Goal: Task Accomplishment & Management: Complete application form

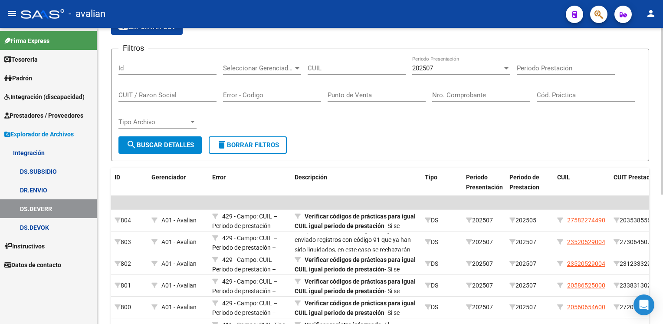
scroll to position [87, 0]
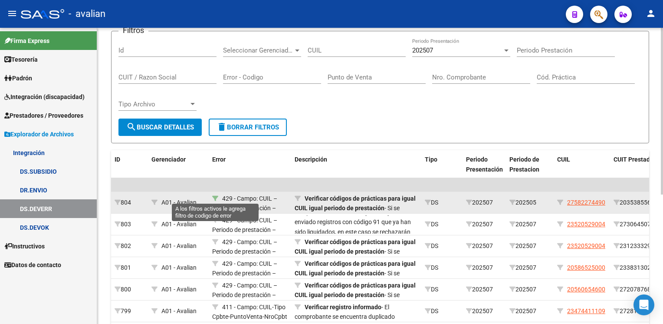
click at [215, 197] on icon at bounding box center [215, 198] width 6 height 6
type input "429"
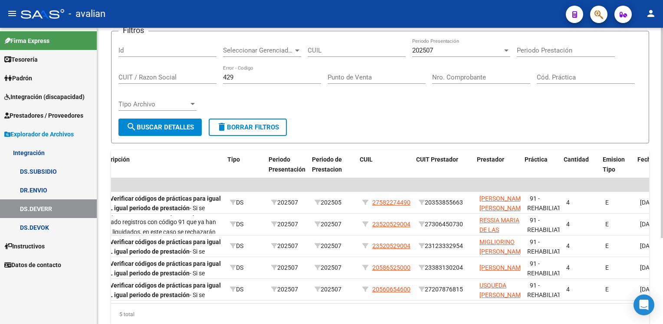
scroll to position [0, 197]
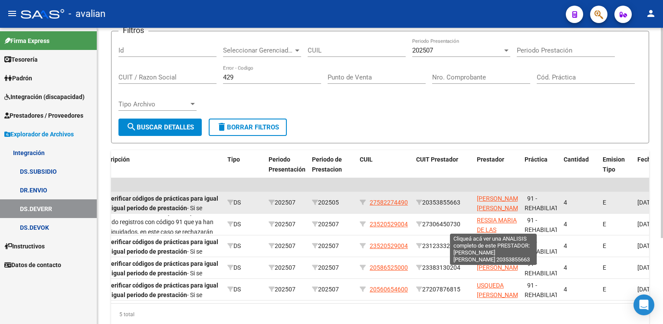
click at [492, 199] on span "[PERSON_NAME] [PERSON_NAME]" at bounding box center [500, 203] width 46 height 17
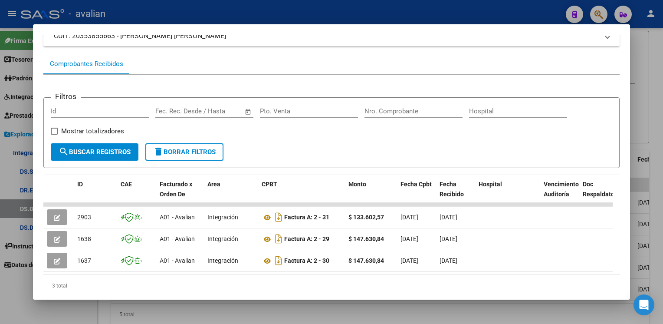
scroll to position [87, 0]
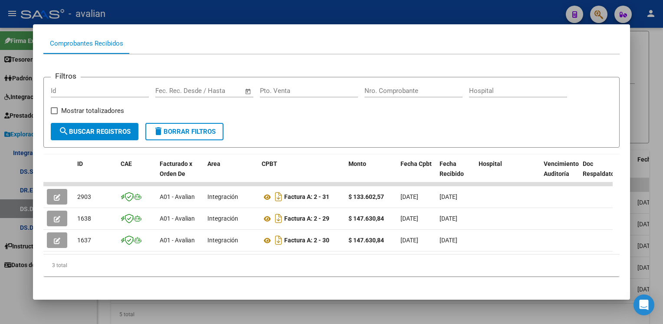
click at [177, 15] on div at bounding box center [331, 162] width 663 height 324
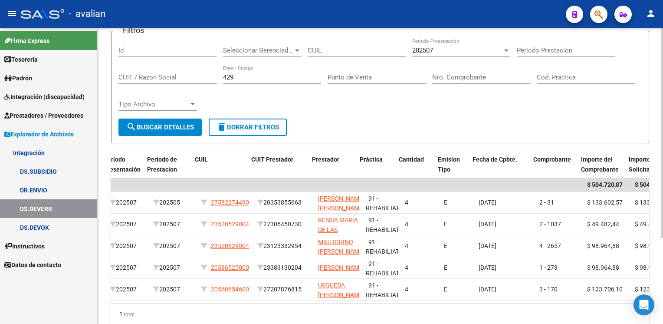
scroll to position [0, 362]
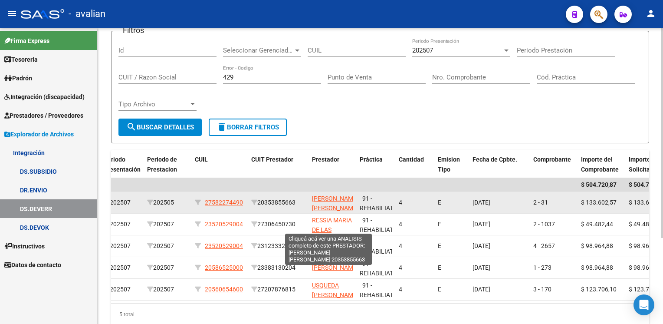
click at [332, 199] on span "[PERSON_NAME] [PERSON_NAME]" at bounding box center [335, 203] width 46 height 17
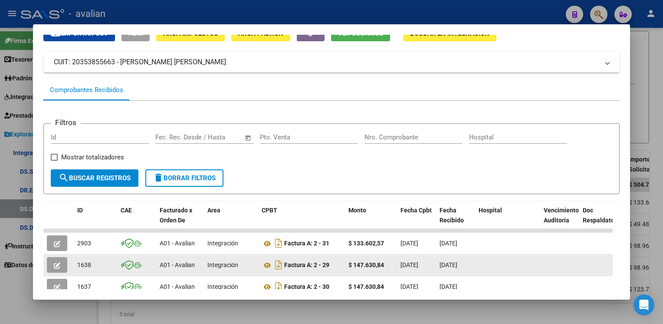
scroll to position [87, 0]
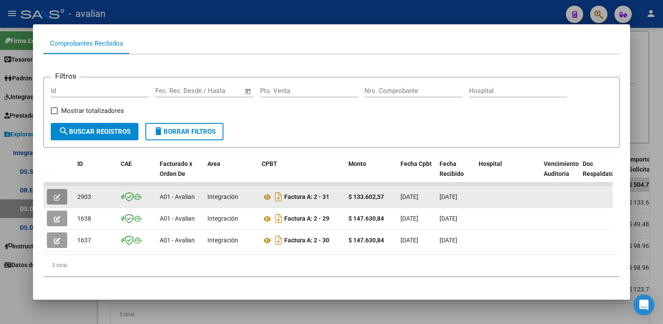
click at [59, 197] on icon "button" at bounding box center [57, 197] width 7 height 7
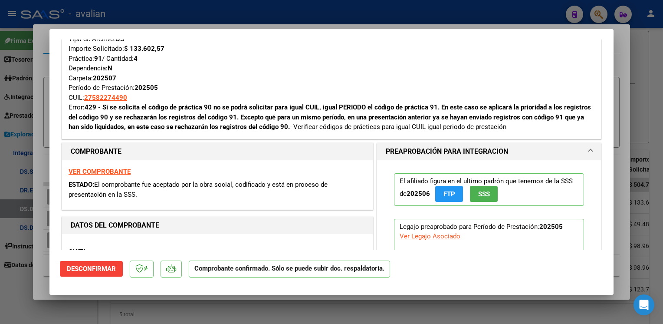
scroll to position [0, 0]
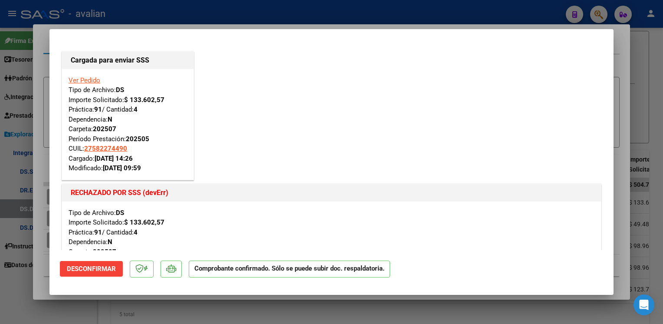
click at [89, 79] on link "Ver Pedido" at bounding box center [85, 80] width 32 height 8
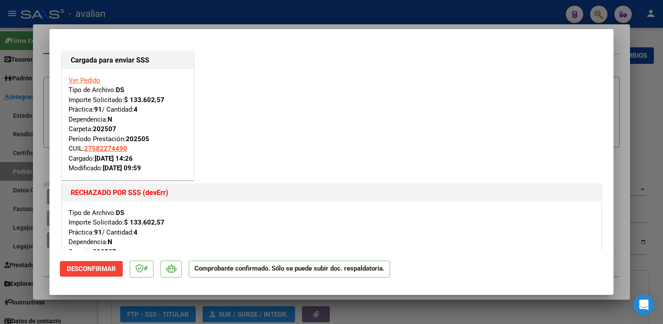
type input "$ 0,00"
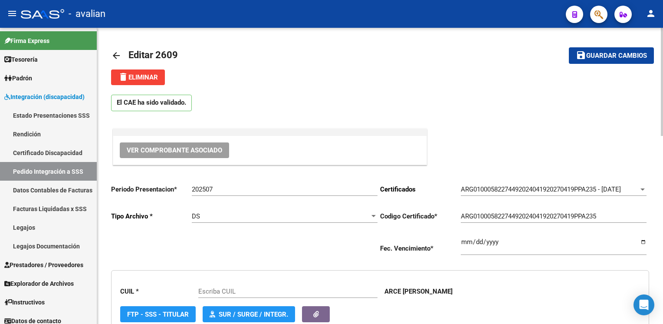
type input "27582274490"
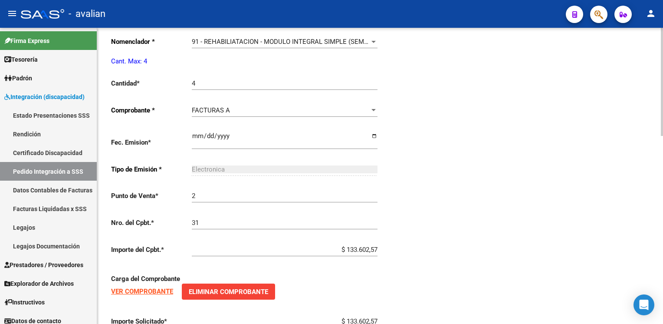
scroll to position [477, 0]
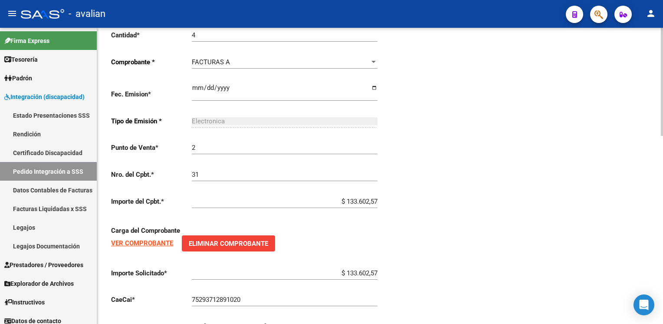
click at [150, 242] on strong "VER COMPROBANTE" at bounding box center [142, 243] width 62 height 8
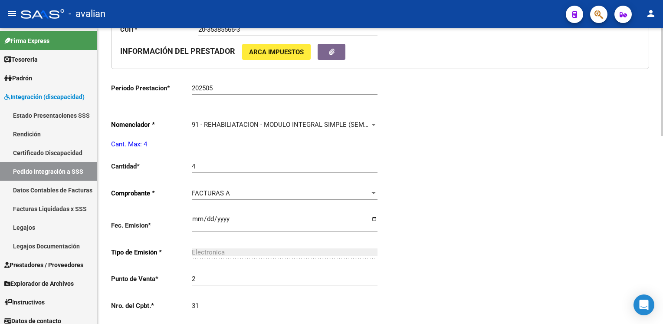
scroll to position [347, 0]
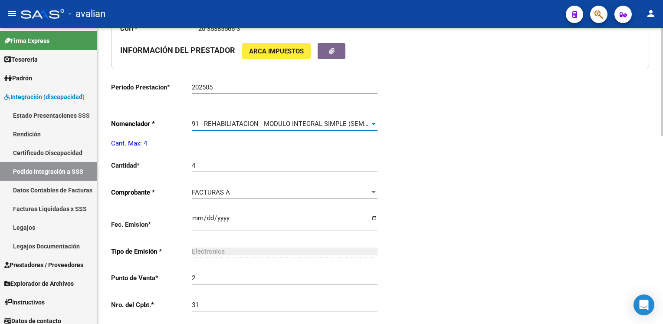
click at [298, 125] on span "91 - REHABILIATACION - MODULO INTEGRAL SIMPLE (SEMANAL)" at bounding box center [287, 124] width 191 height 8
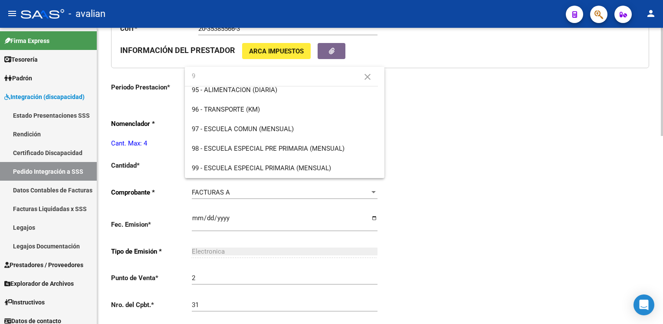
scroll to position [0, 0]
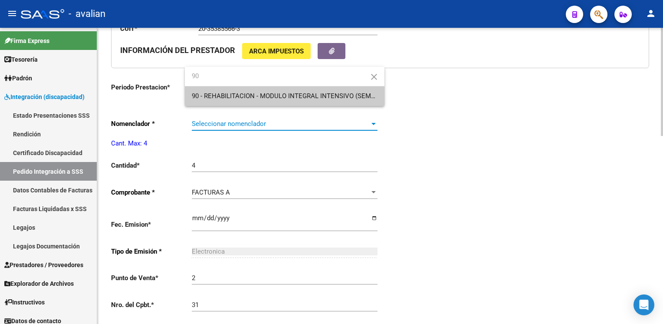
type input "90"
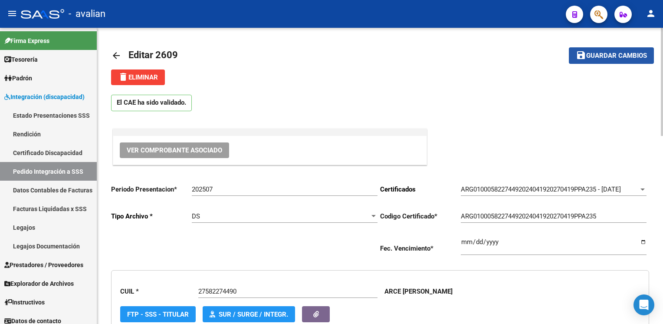
click at [610, 60] on span "Guardar cambios" at bounding box center [616, 56] width 61 height 8
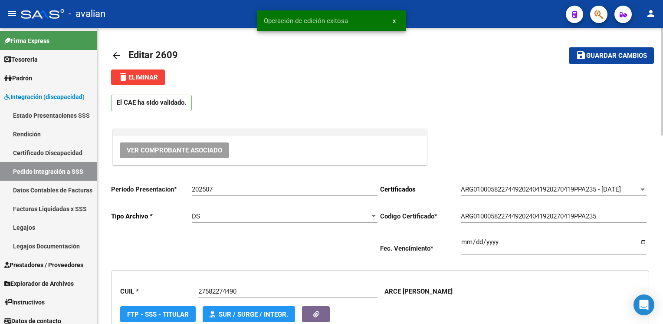
click at [114, 53] on mat-icon "arrow_back" at bounding box center [116, 55] width 10 height 10
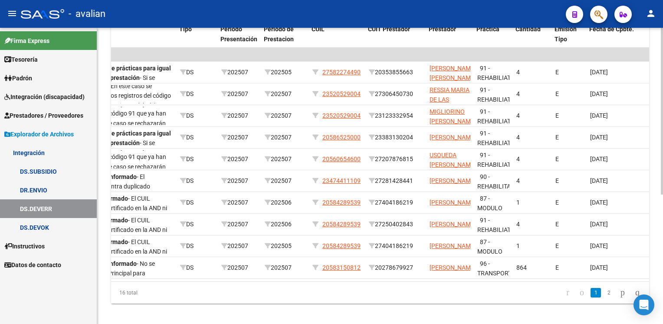
scroll to position [0, 246]
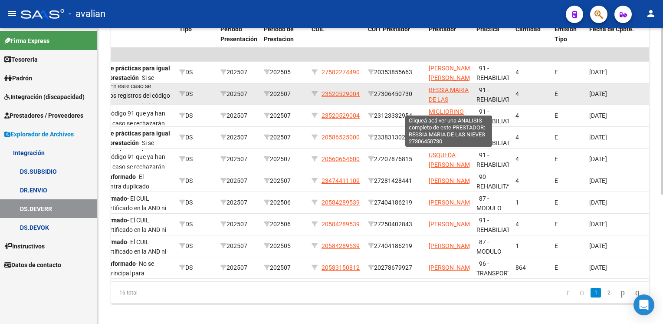
click at [443, 89] on span "RESSIA MARIA DE LAS NIEVES" at bounding box center [449, 99] width 40 height 27
type textarea "27306450730"
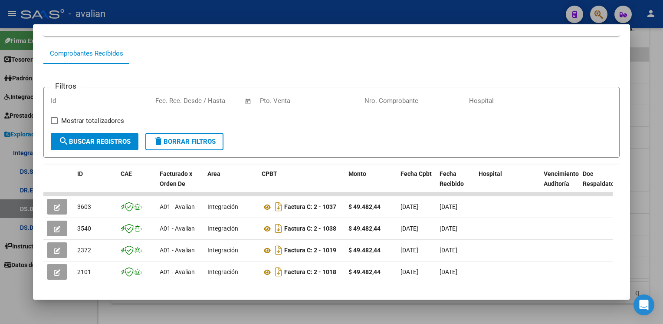
scroll to position [87, 0]
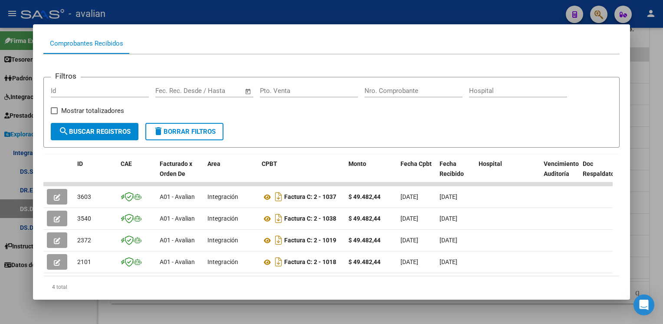
click at [205, 16] on div at bounding box center [331, 162] width 663 height 324
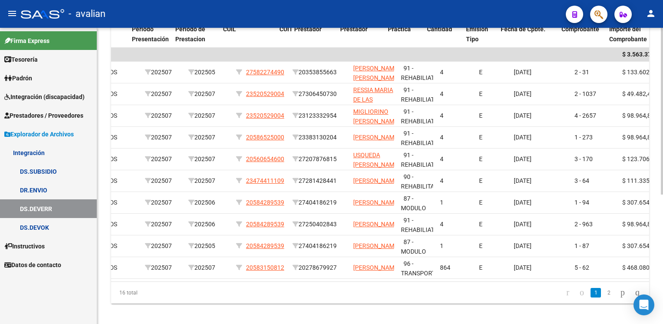
scroll to position [0, 344]
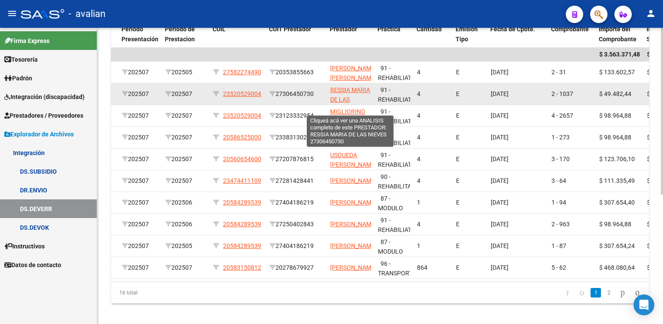
click at [343, 87] on span "RESSIA MARIA DE LAS NIEVES" at bounding box center [350, 99] width 40 height 27
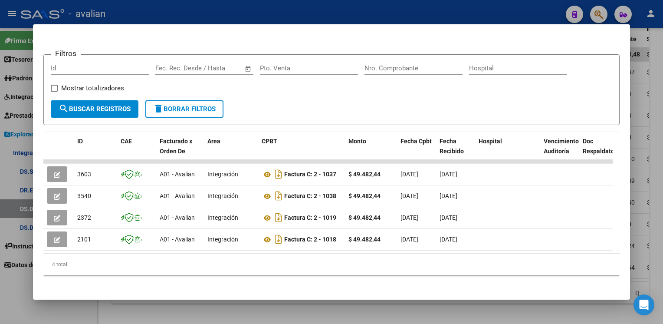
scroll to position [118, 0]
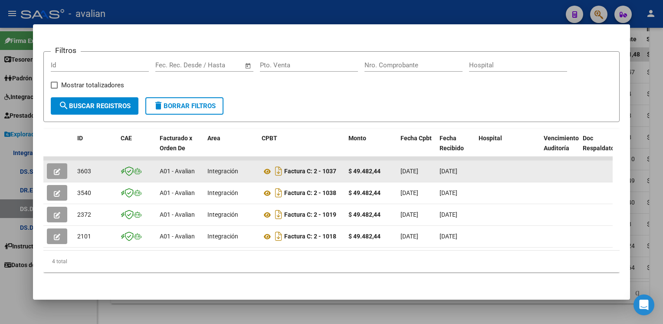
click at [50, 164] on button "button" at bounding box center [57, 171] width 20 height 16
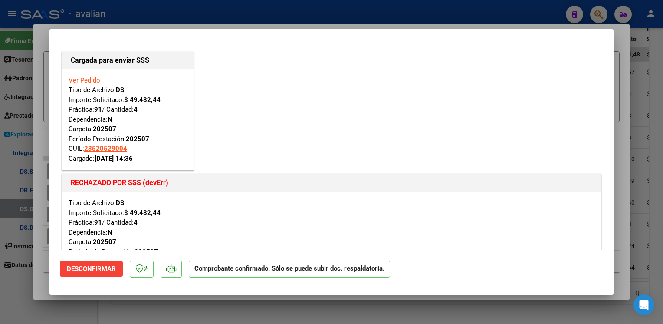
click at [92, 80] on link "Ver Pedido" at bounding box center [85, 80] width 32 height 8
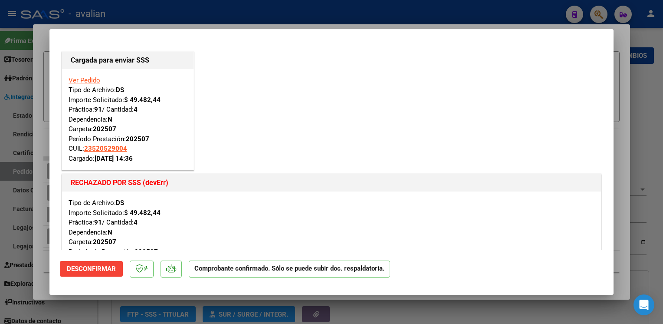
type input "$ 0,00"
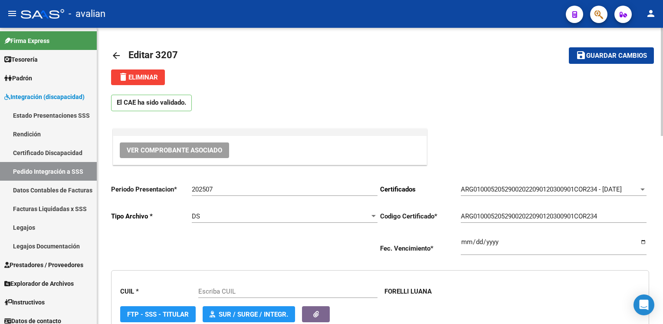
type input "23520529004"
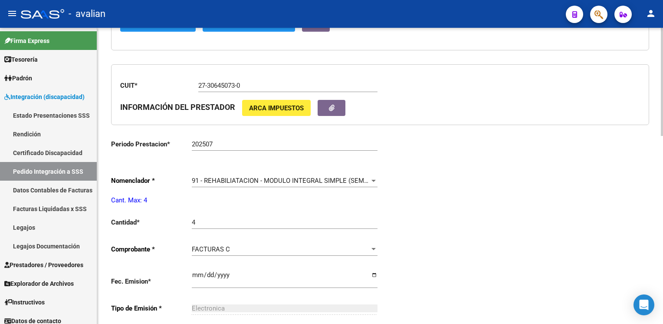
scroll to position [304, 0]
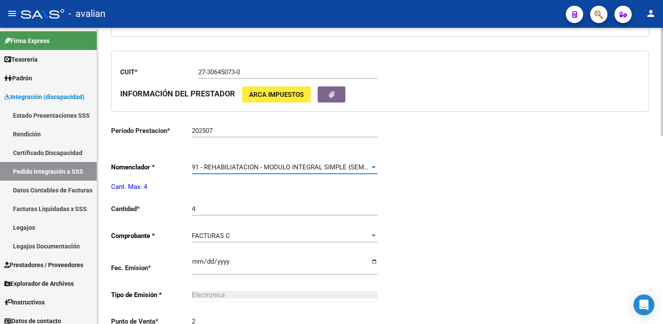
click at [223, 168] on span "91 - REHABILIATACION - MODULO INTEGRAL SIMPLE (SEMANAL)" at bounding box center [287, 167] width 191 height 8
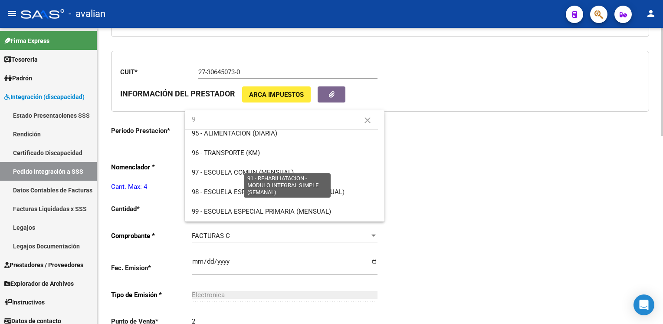
scroll to position [0, 0]
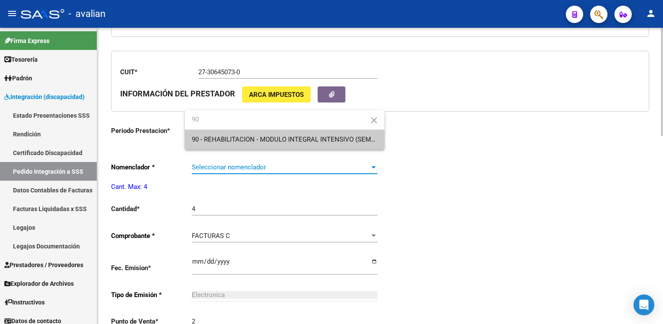
type input "90"
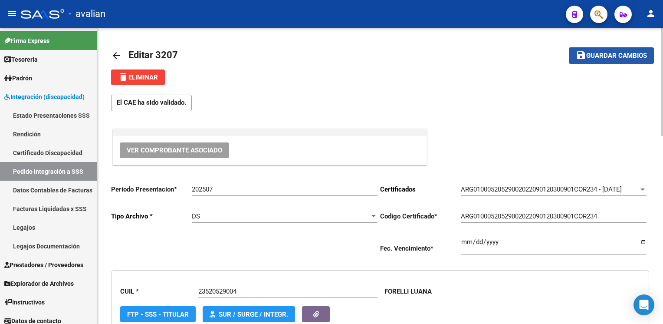
click at [591, 58] on span "Guardar cambios" at bounding box center [616, 56] width 61 height 8
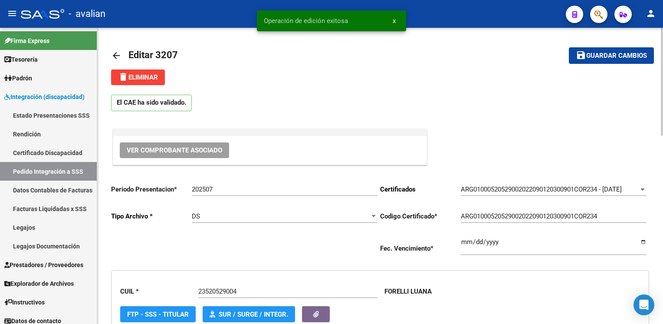
click at [116, 59] on mat-icon "arrow_back" at bounding box center [116, 55] width 10 height 10
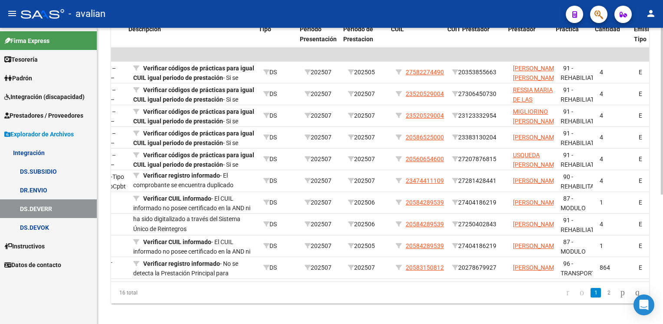
scroll to position [0, 167]
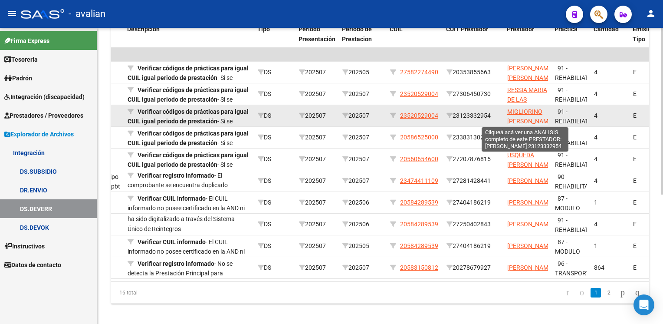
click at [519, 111] on span "MIGLIORINO [PERSON_NAME]" at bounding box center [530, 116] width 46 height 17
type textarea "23123332954"
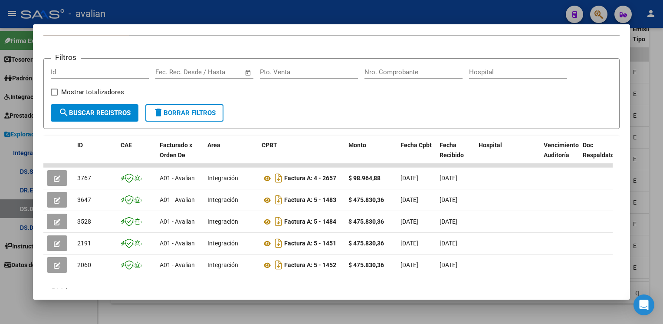
scroll to position [107, 0]
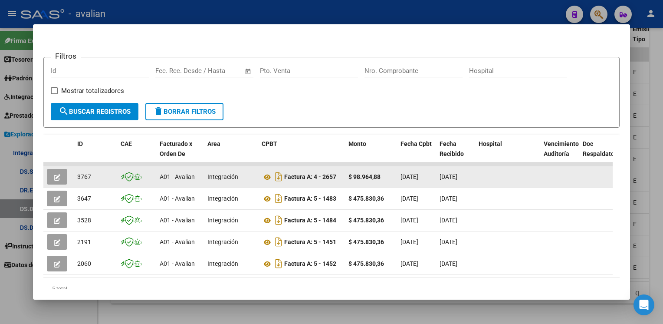
click at [57, 175] on icon "button" at bounding box center [57, 177] width 7 height 7
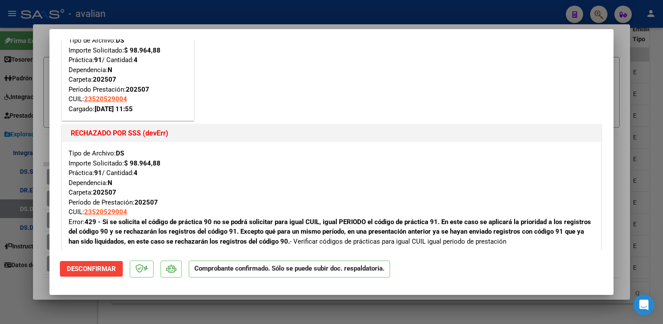
scroll to position [0, 0]
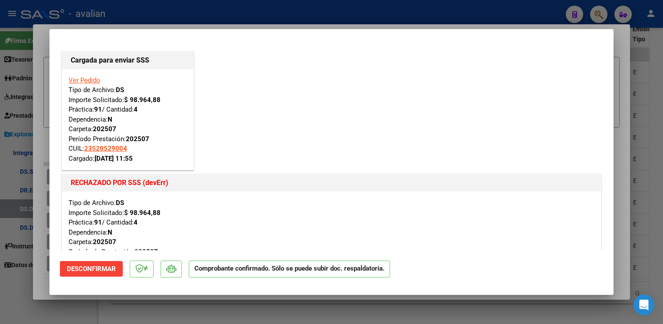
click at [79, 81] on link "Ver Pedido" at bounding box center [85, 80] width 32 height 8
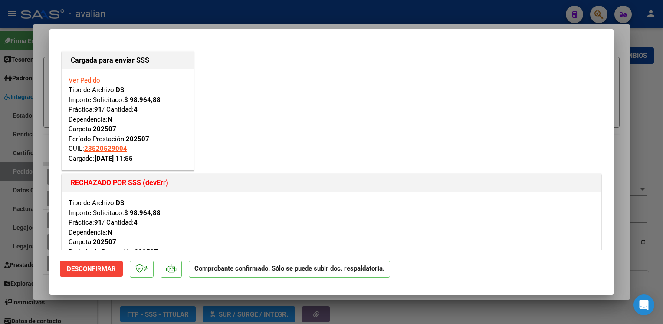
type input "$ 0,00"
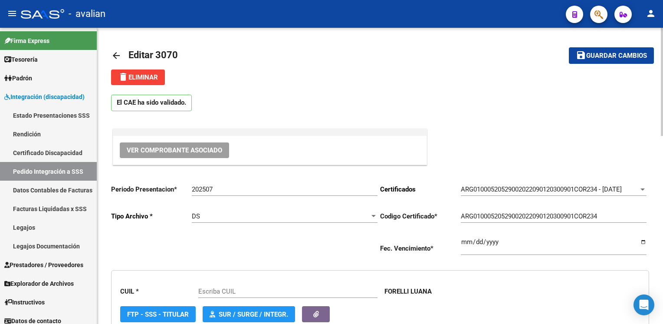
type input "23520529004"
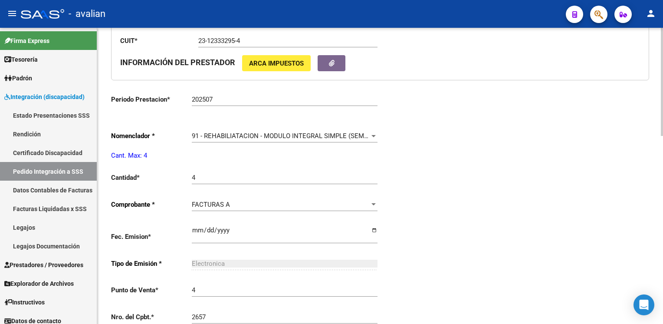
scroll to position [347, 0]
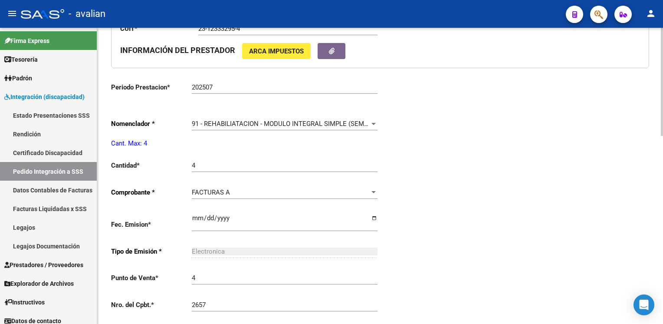
click at [215, 131] on div "91 - REHABILIATACION - MODULO INTEGRAL SIMPLE (SEMANAL) Seleccionar nomenclador" at bounding box center [285, 125] width 186 height 27
click at [215, 125] on span "91 - REHABILIATACION - MODULO INTEGRAL SIMPLE (SEMANAL)" at bounding box center [287, 124] width 191 height 8
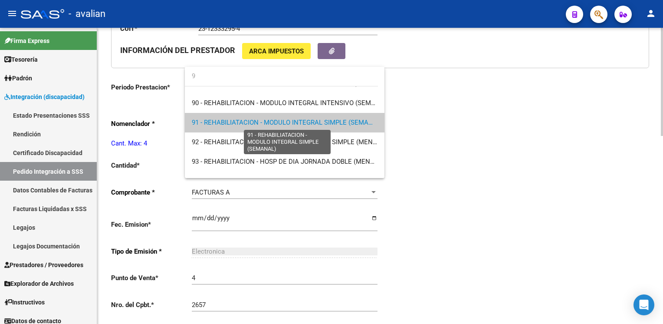
scroll to position [0, 0]
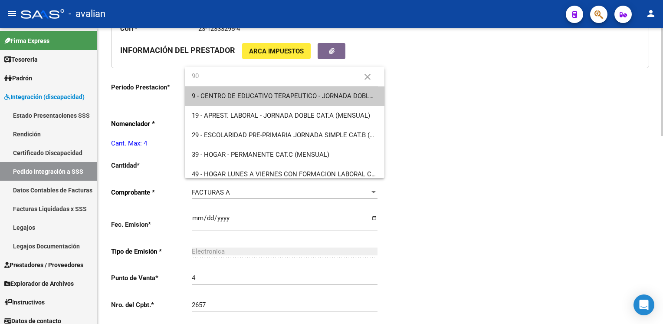
type input "90"
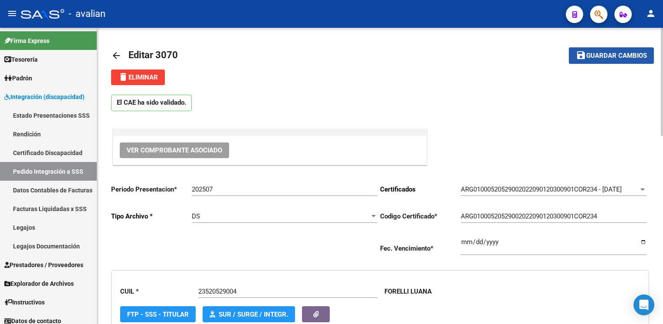
drag, startPoint x: 574, startPoint y: 58, endPoint x: 568, endPoint y: 59, distance: 6.6
click at [575, 58] on button "save Guardar cambios" at bounding box center [611, 55] width 85 height 16
click at [113, 55] on mat-icon "arrow_back" at bounding box center [116, 55] width 10 height 10
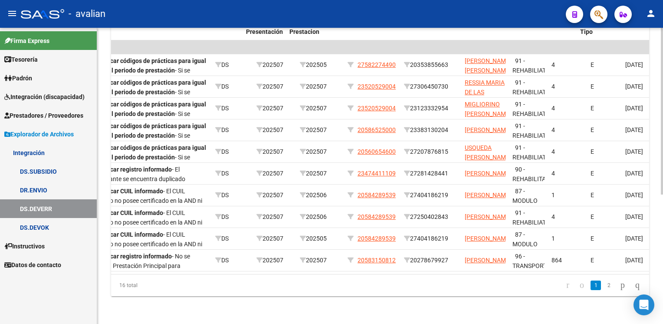
scroll to position [0, 220]
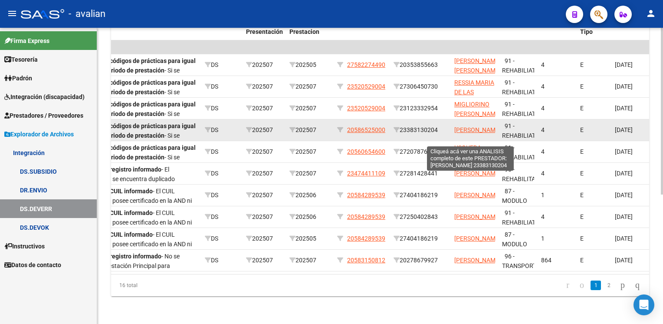
click at [475, 126] on span "[PERSON_NAME]" at bounding box center [477, 129] width 46 height 7
type textarea "23383130204"
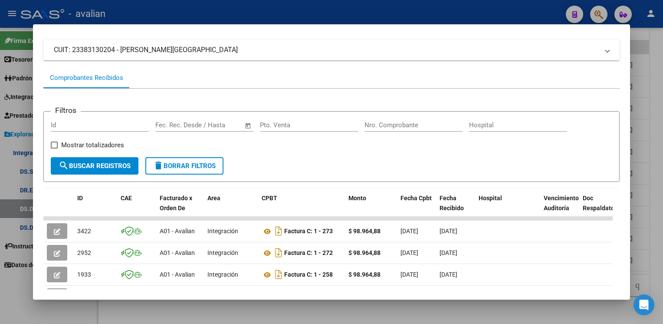
scroll to position [87, 0]
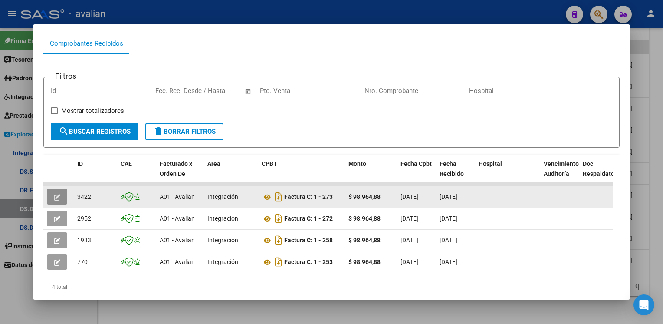
click at [59, 197] on icon "button" at bounding box center [57, 197] width 7 height 7
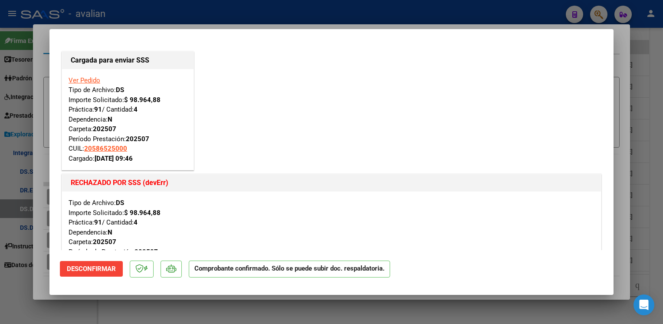
click at [90, 80] on link "Ver Pedido" at bounding box center [85, 80] width 32 height 8
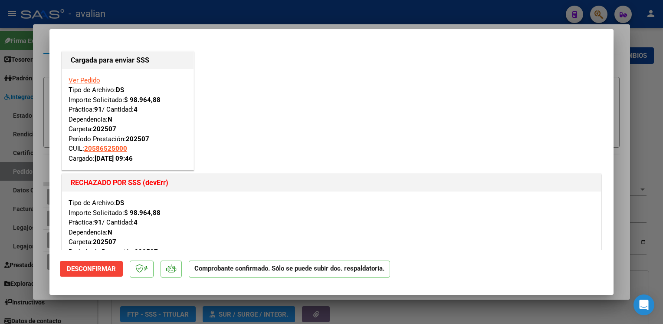
type input "$ 0,00"
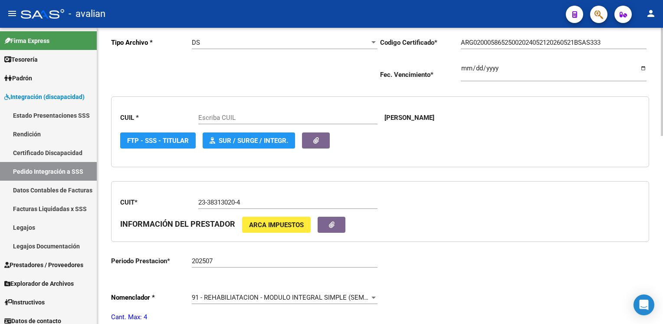
type input "20586525000"
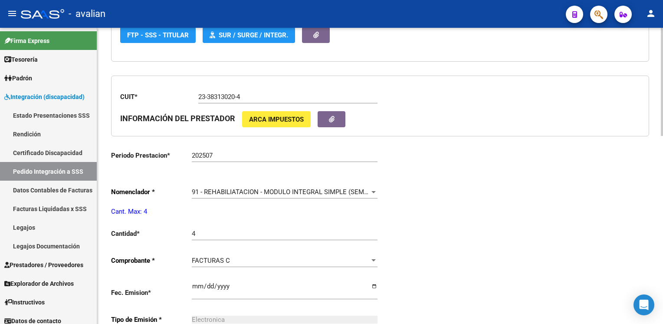
scroll to position [304, 0]
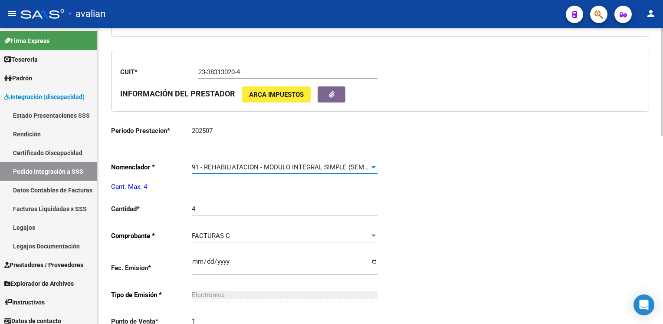
click at [230, 168] on span "91 - REHABILIATACION - MODULO INTEGRAL SIMPLE (SEMANAL)" at bounding box center [287, 167] width 191 height 8
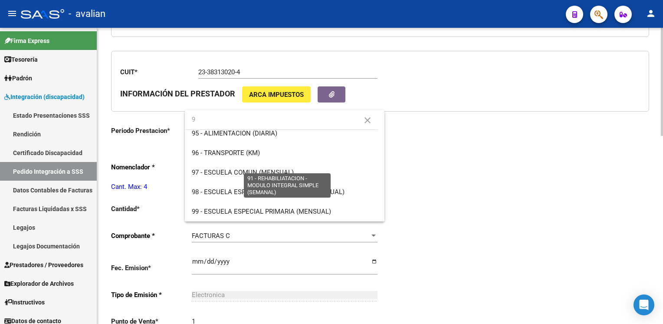
scroll to position [0, 0]
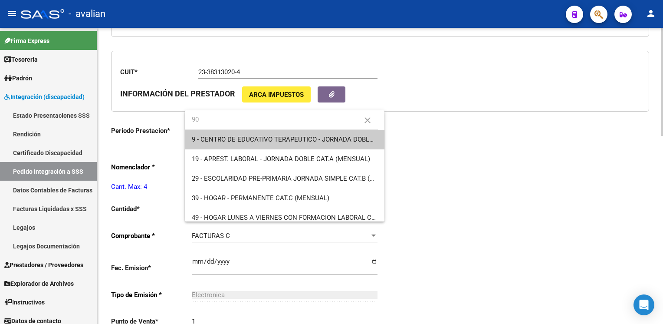
type input "90"
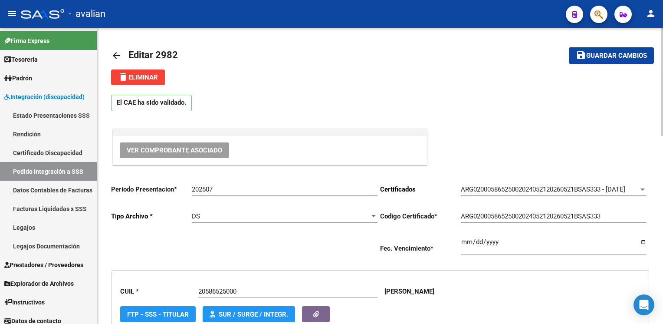
click at [595, 54] on span "Guardar cambios" at bounding box center [616, 56] width 61 height 8
click at [115, 56] on mat-icon "arrow_back" at bounding box center [116, 55] width 10 height 10
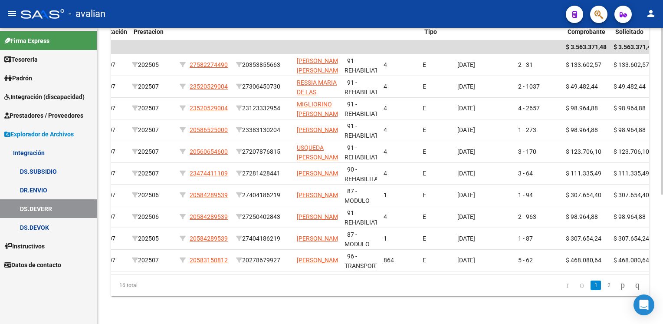
scroll to position [0, 376]
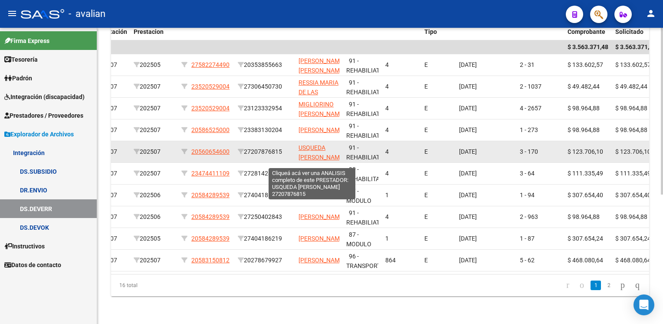
click at [306, 144] on span "USQUEDA [PERSON_NAME]" at bounding box center [322, 152] width 46 height 17
type textarea "27207876815"
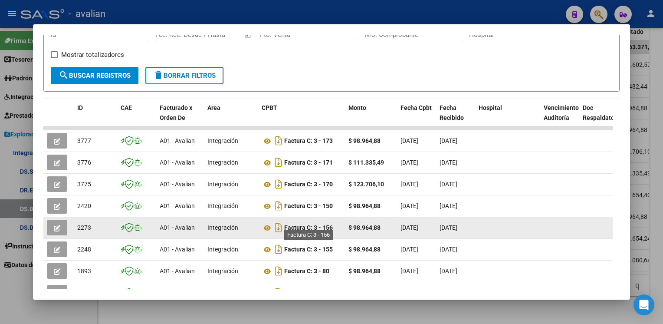
scroll to position [150, 0]
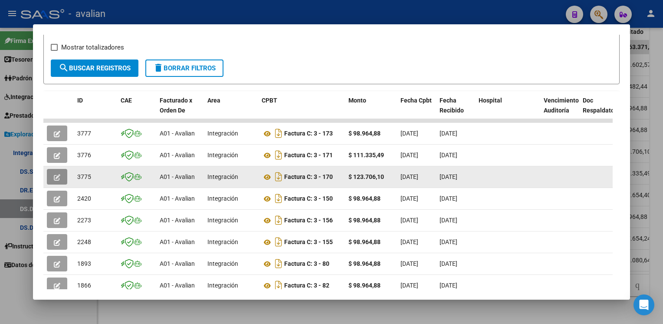
click at [59, 177] on icon "button" at bounding box center [57, 177] width 7 height 7
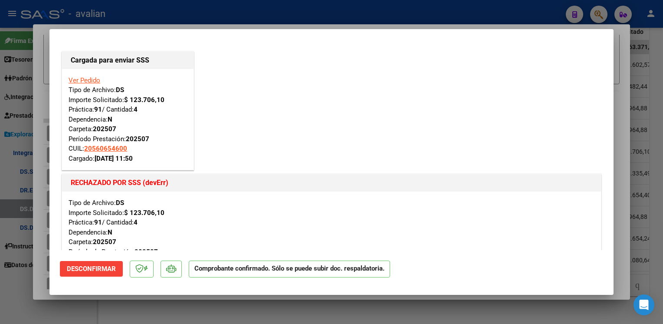
click at [81, 82] on link "Ver Pedido" at bounding box center [85, 80] width 32 height 8
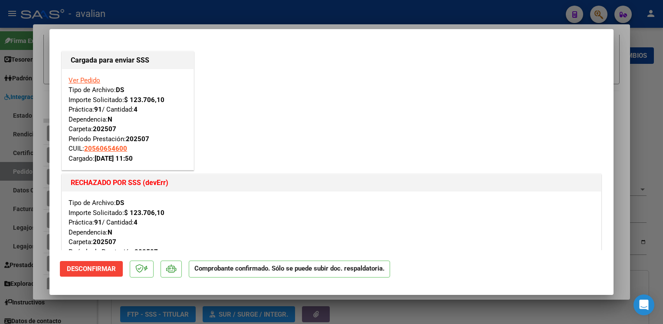
type input "$ 0,00"
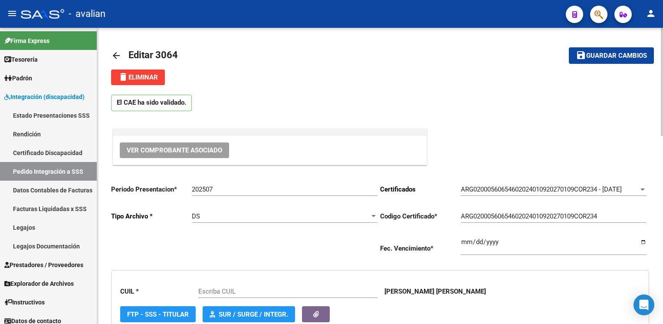
type input "20560654600"
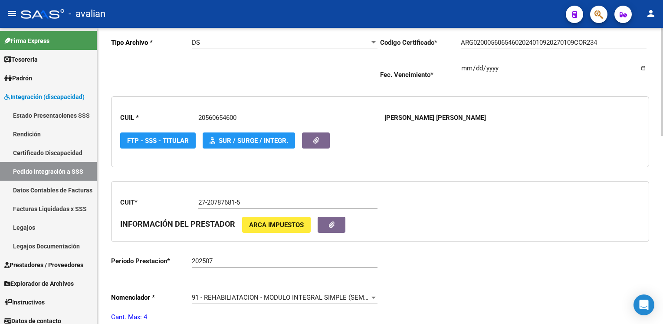
scroll to position [304, 0]
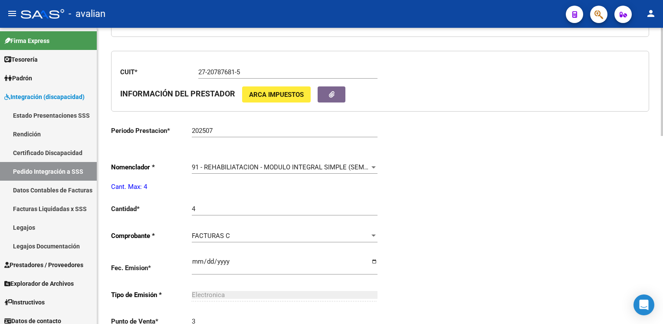
click at [206, 171] on div "91 - REHABILIATACION - MODULO INTEGRAL SIMPLE (SEMANAL) Seleccionar nomenclador" at bounding box center [285, 164] width 186 height 19
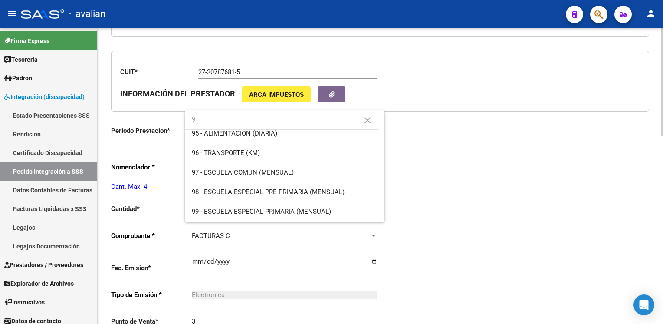
scroll to position [0, 0]
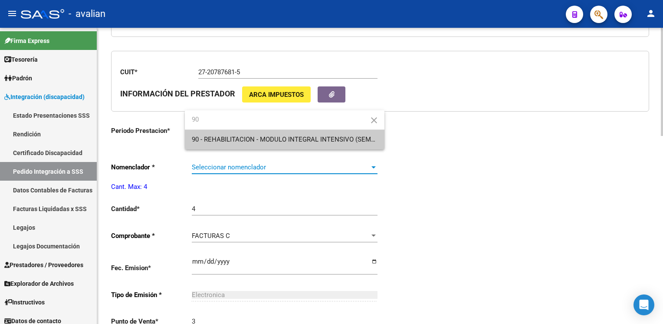
type input "90"
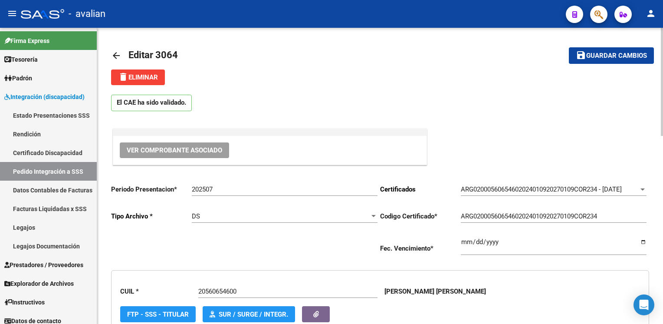
click at [597, 56] on span "Guardar cambios" at bounding box center [616, 56] width 61 height 8
click at [120, 55] on mat-icon "arrow_back" at bounding box center [116, 55] width 10 height 10
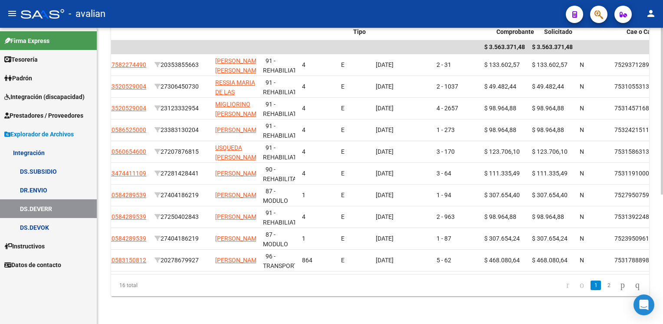
scroll to position [0, 447]
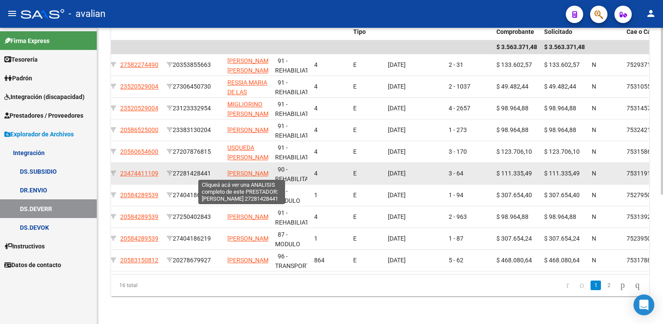
click at [237, 170] on span "[PERSON_NAME]" at bounding box center [250, 173] width 46 height 7
type textarea "27281428441"
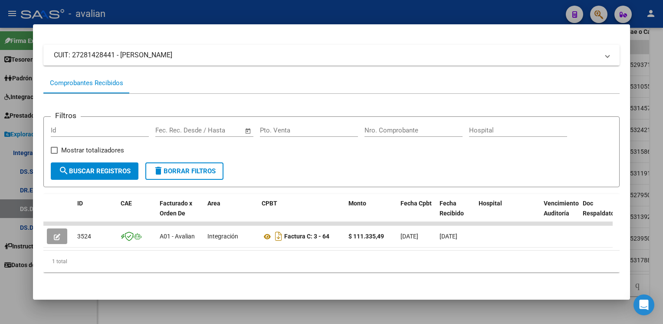
scroll to position [53, 0]
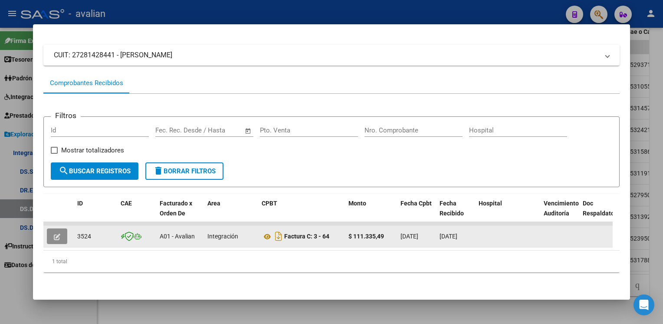
click at [52, 231] on button "button" at bounding box center [57, 236] width 20 height 16
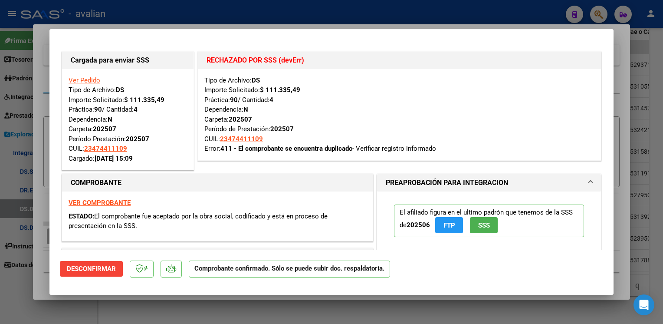
click at [244, 14] on div at bounding box center [331, 162] width 663 height 324
type input "$ 0,00"
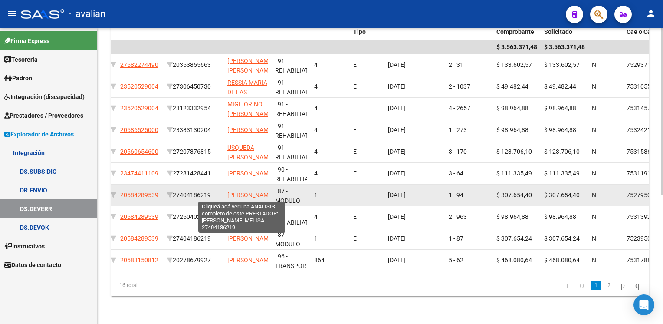
click at [243, 191] on span "[PERSON_NAME]" at bounding box center [250, 194] width 46 height 7
type textarea "27404186219"
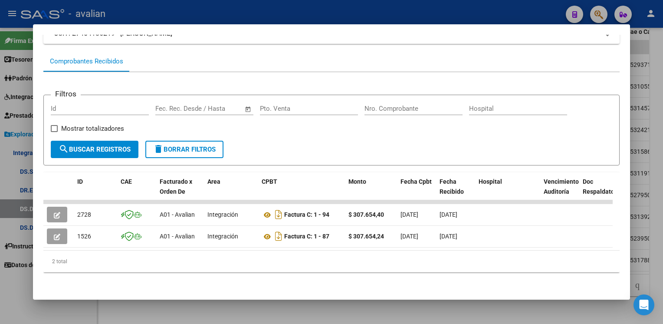
scroll to position [75, 0]
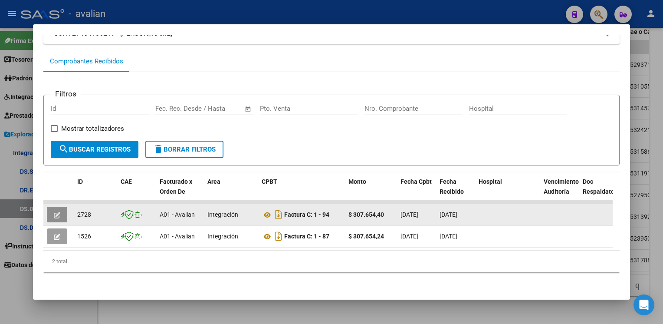
click at [59, 212] on icon "button" at bounding box center [57, 215] width 7 height 7
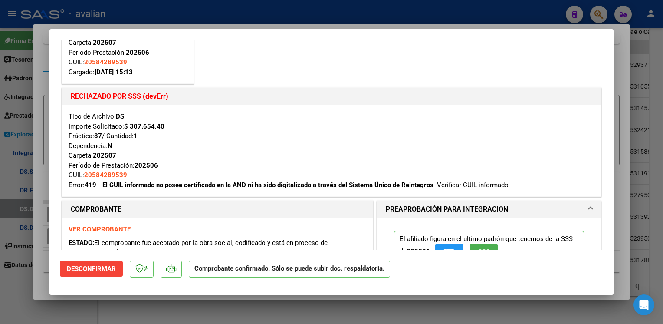
scroll to position [87, 0]
type input "$ 0,00"
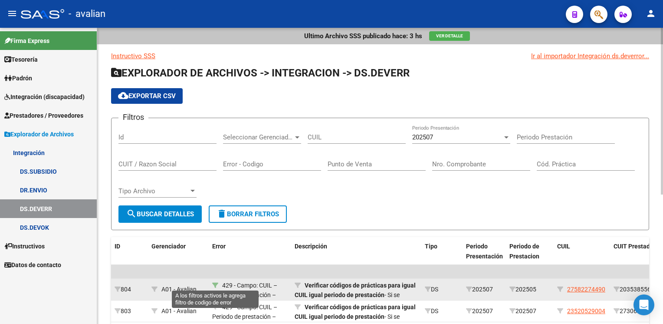
click at [216, 283] on icon at bounding box center [215, 285] width 6 height 6
type input "429"
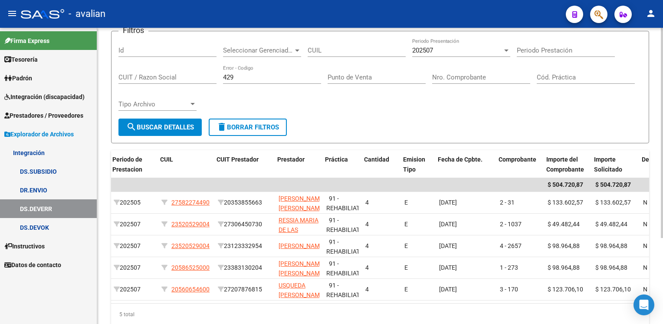
scroll to position [0, 397]
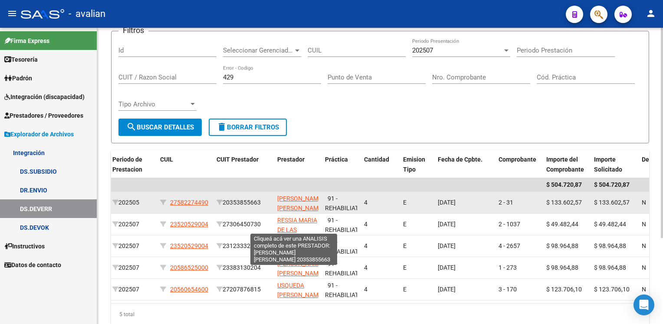
click at [292, 199] on span "[PERSON_NAME] [PERSON_NAME]" at bounding box center [300, 203] width 46 height 17
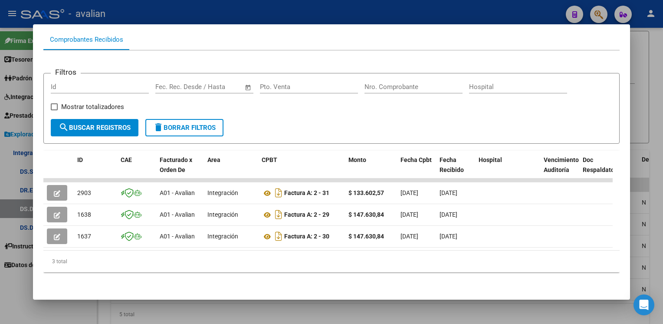
scroll to position [96, 0]
click at [154, 309] on div at bounding box center [331, 162] width 663 height 324
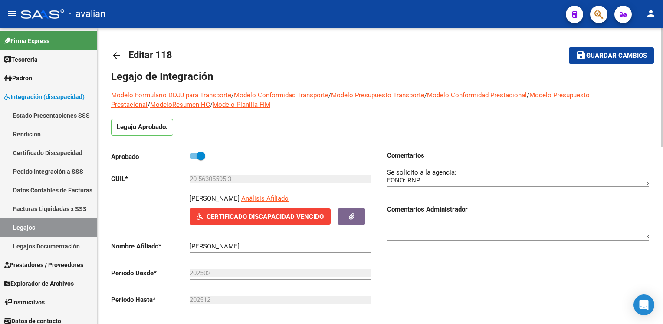
scroll to position [260, 0]
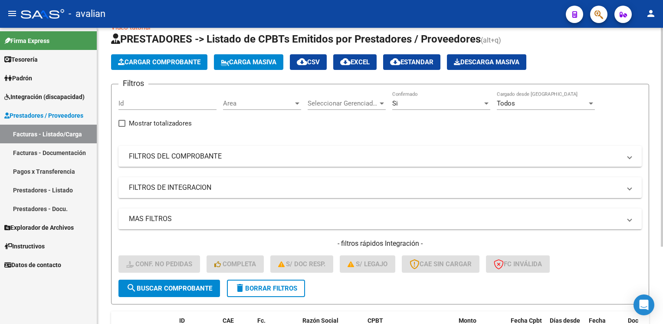
scroll to position [17, 0]
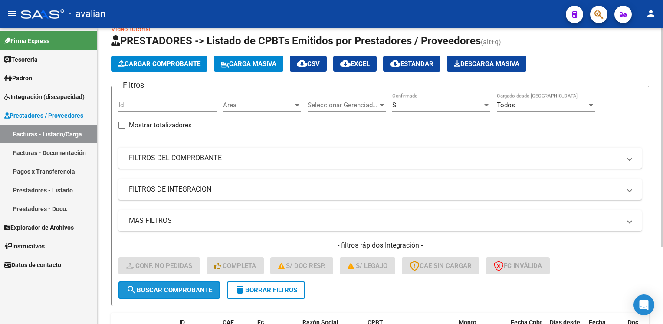
click at [185, 291] on span "search Buscar Comprobante" at bounding box center [169, 290] width 86 height 8
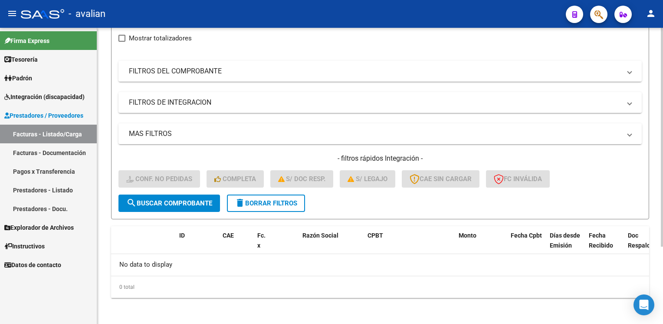
click at [263, 202] on span "delete Borrar Filtros" at bounding box center [266, 203] width 62 height 8
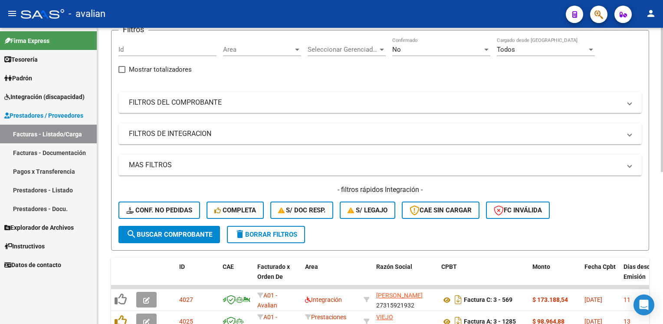
scroll to position [61, 0]
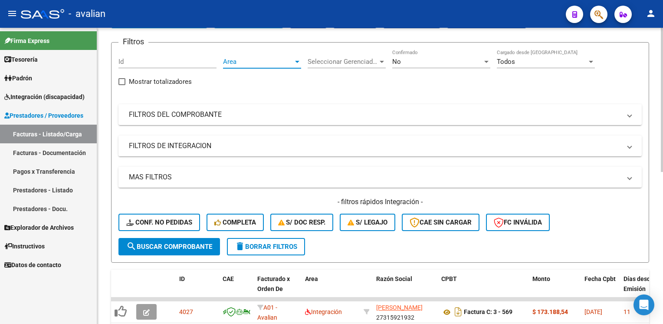
click at [275, 63] on span "Area" at bounding box center [258, 62] width 70 height 8
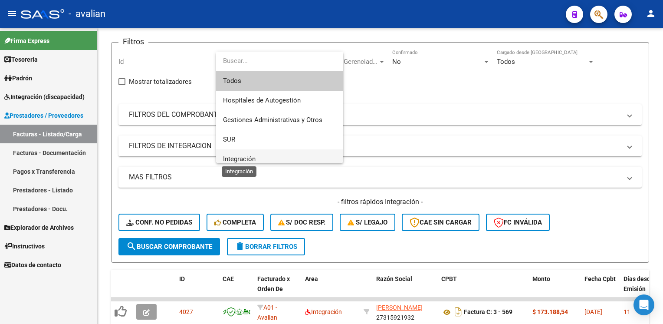
click at [252, 159] on span "Integración" at bounding box center [239, 159] width 33 height 8
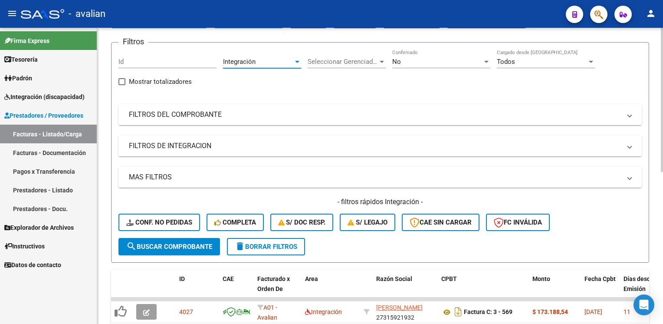
scroll to position [5, 0]
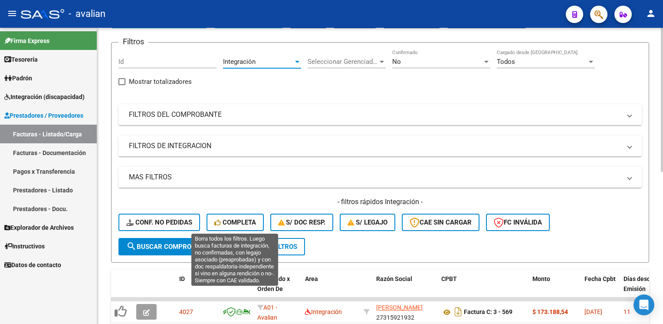
click at [244, 221] on span "Completa" at bounding box center [235, 222] width 42 height 8
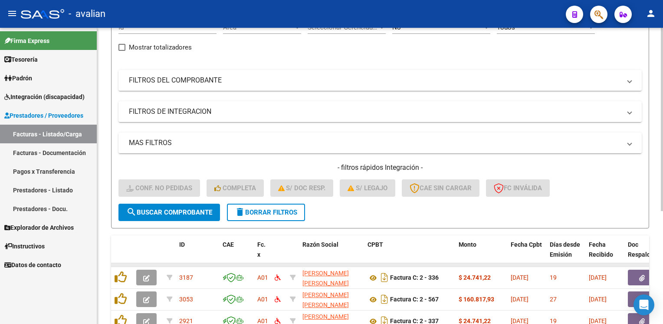
scroll to position [148, 0]
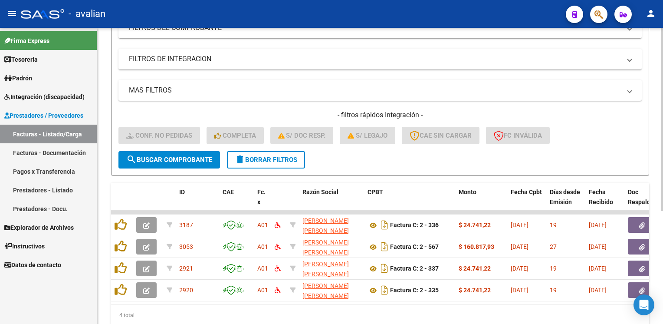
click at [186, 164] on button "search Buscar Comprobante" at bounding box center [169, 159] width 102 height 17
